Goal: Find specific page/section: Locate a particular part of the current website

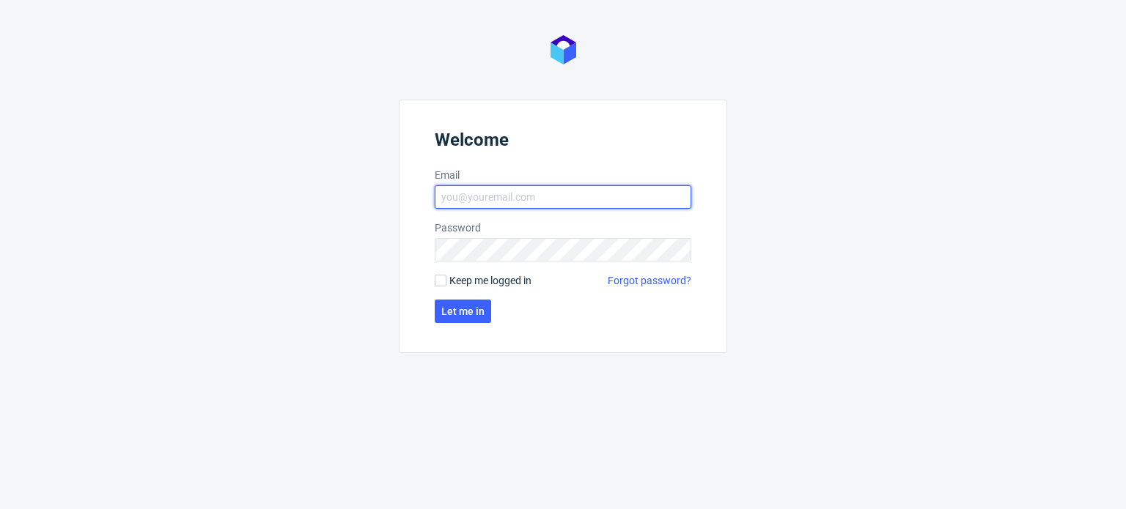
click at [512, 202] on input "Email" at bounding box center [563, 196] width 257 height 23
type input "[PERSON_NAME][EMAIL_ADDRESS][PERSON_NAME][DOMAIN_NAME]"
click button "Let me in" at bounding box center [463, 311] width 56 height 23
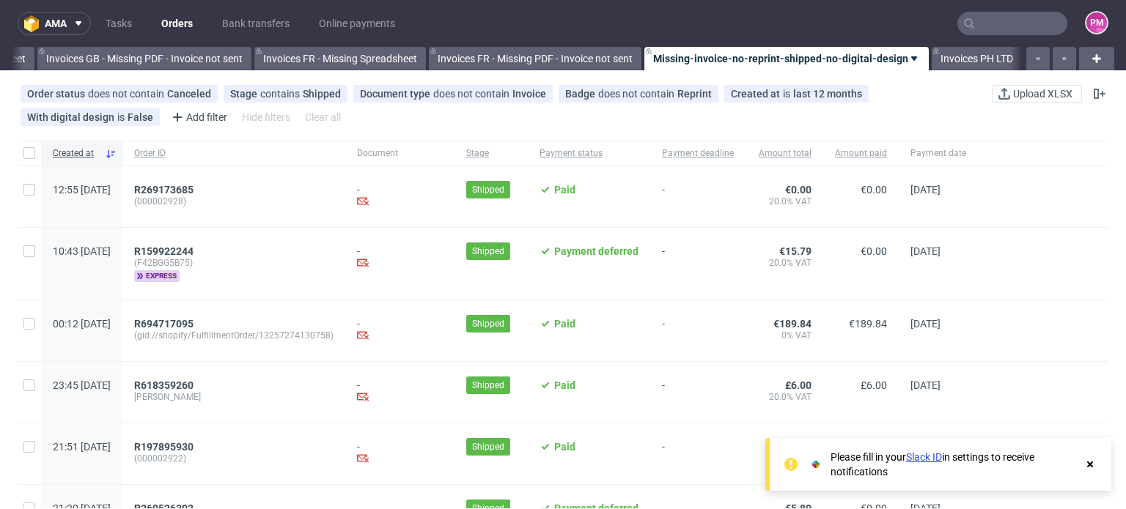
scroll to position [0, 2086]
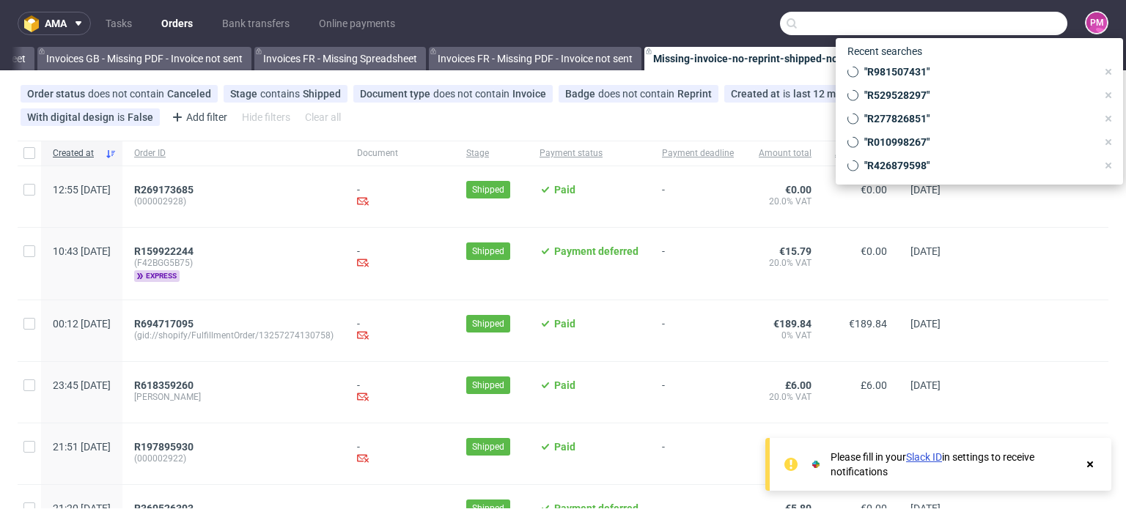
click at [971, 24] on input "text" at bounding box center [923, 23] width 287 height 23
paste input "R845688557"
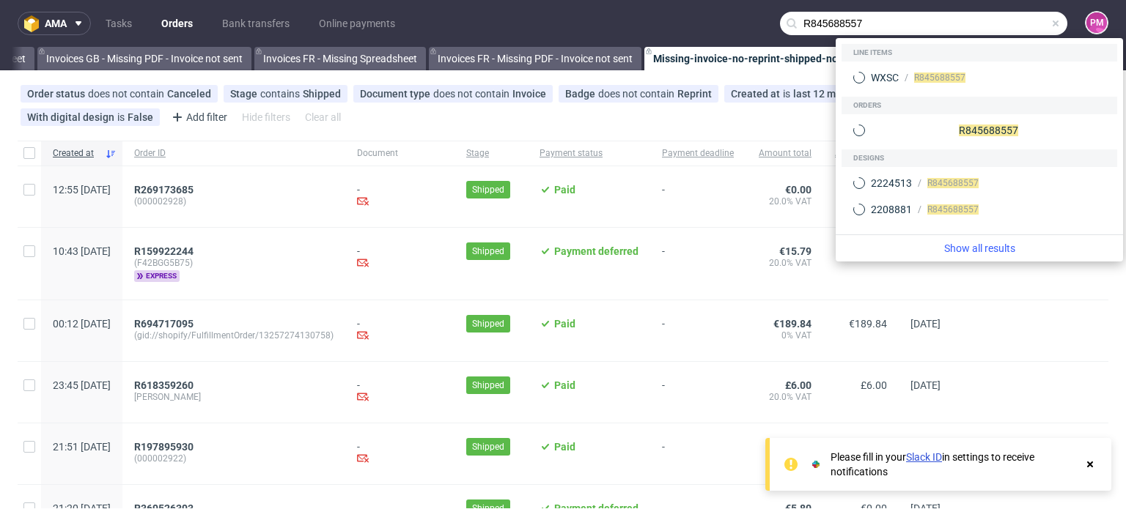
type input "R845688557"
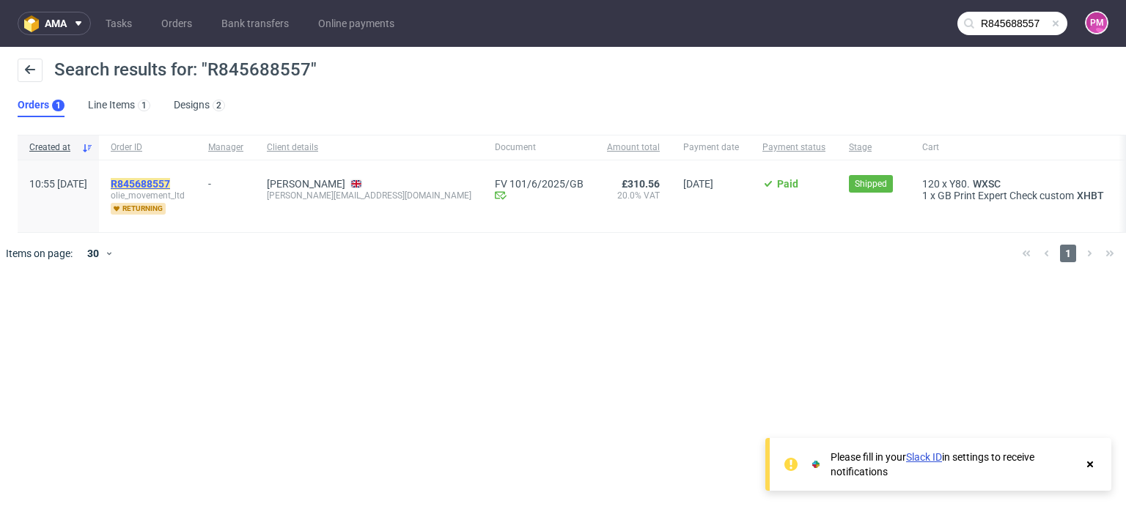
click at [170, 185] on mark "R845688557" at bounding box center [140, 184] width 59 height 12
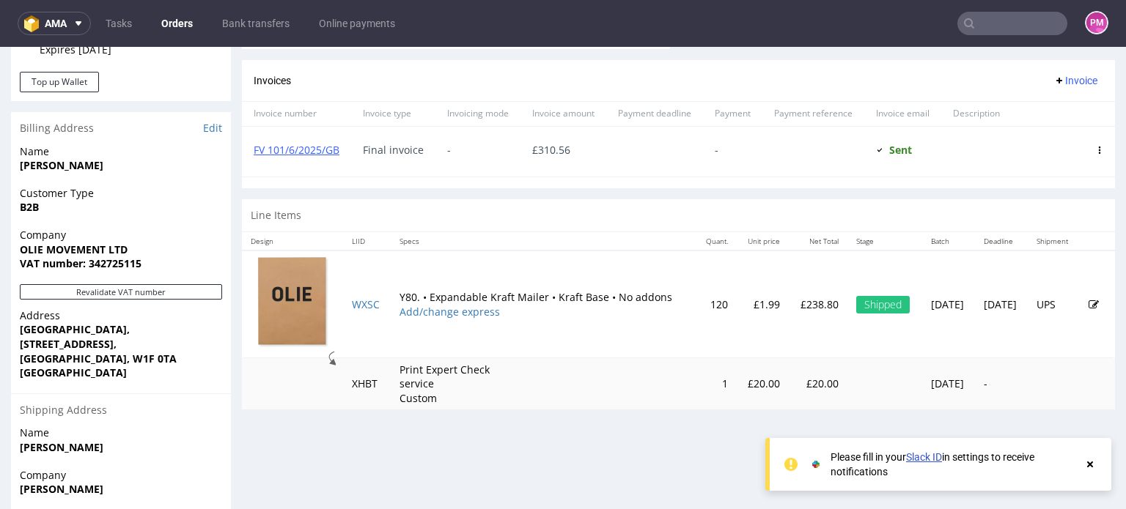
scroll to position [669, 0]
click at [326, 149] on link "FV 101/6/2025/GB" at bounding box center [297, 150] width 86 height 14
